Goal: Navigation & Orientation: Find specific page/section

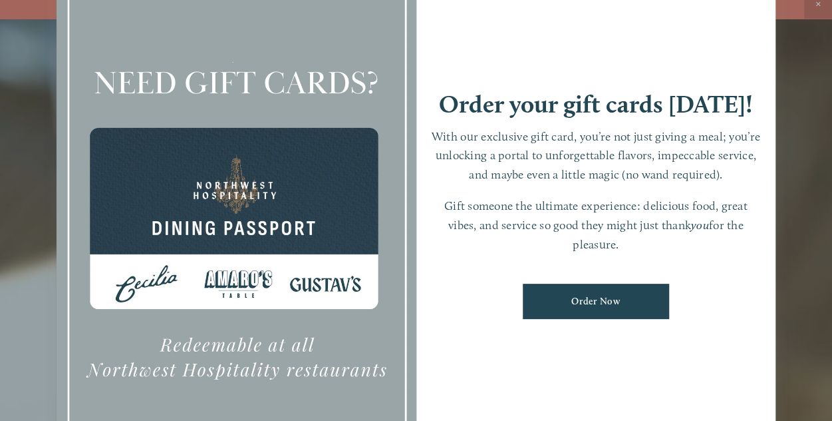
scroll to position [28, 0]
click at [797, 75] on div at bounding box center [416, 210] width 832 height 421
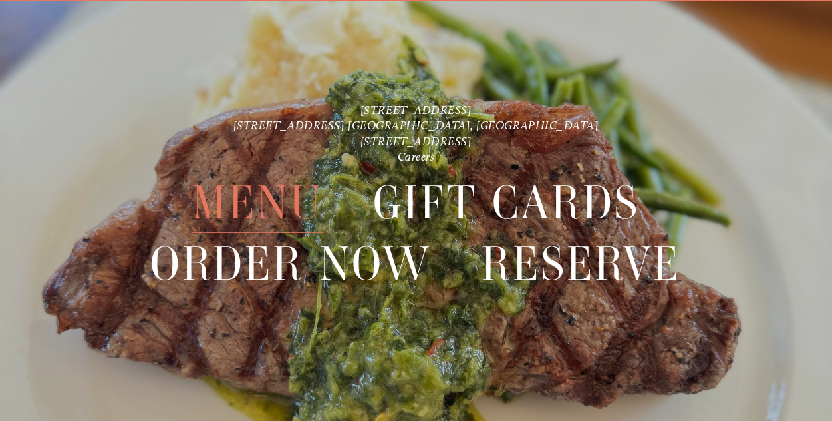
click at [277, 206] on span "Menu" at bounding box center [257, 202] width 130 height 61
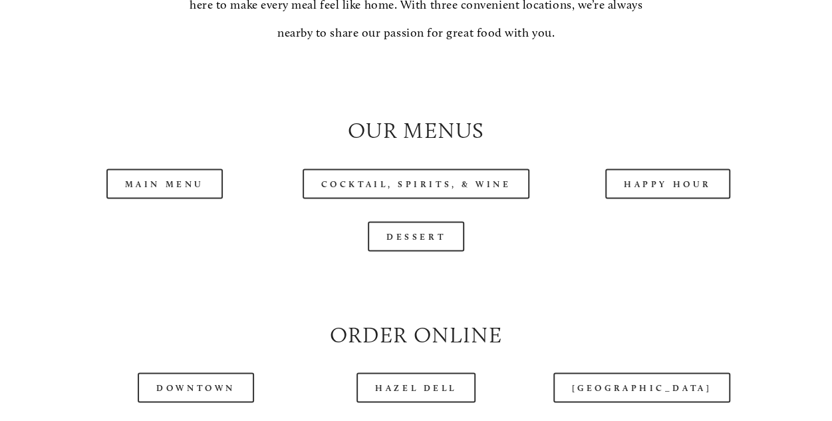
scroll to position [1140, 0]
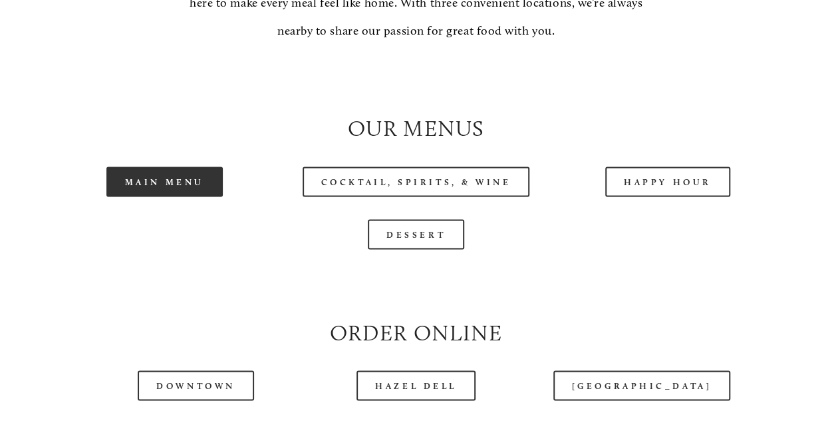
click at [144, 196] on link "Main Menu" at bounding box center [164, 181] width 116 height 30
